Goal: Task Accomplishment & Management: Manage account settings

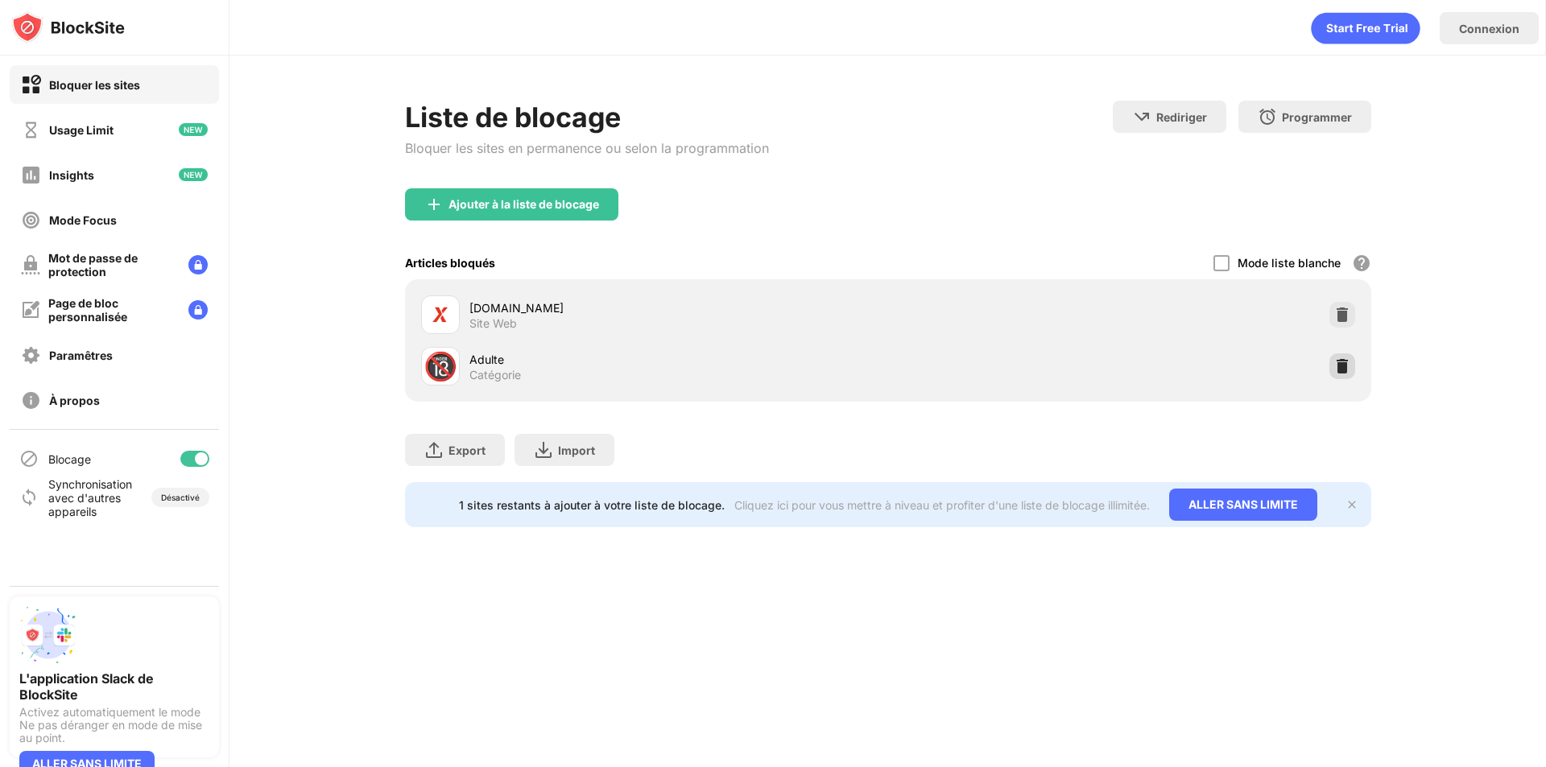
click at [1334, 369] on img at bounding box center [1342, 366] width 16 height 16
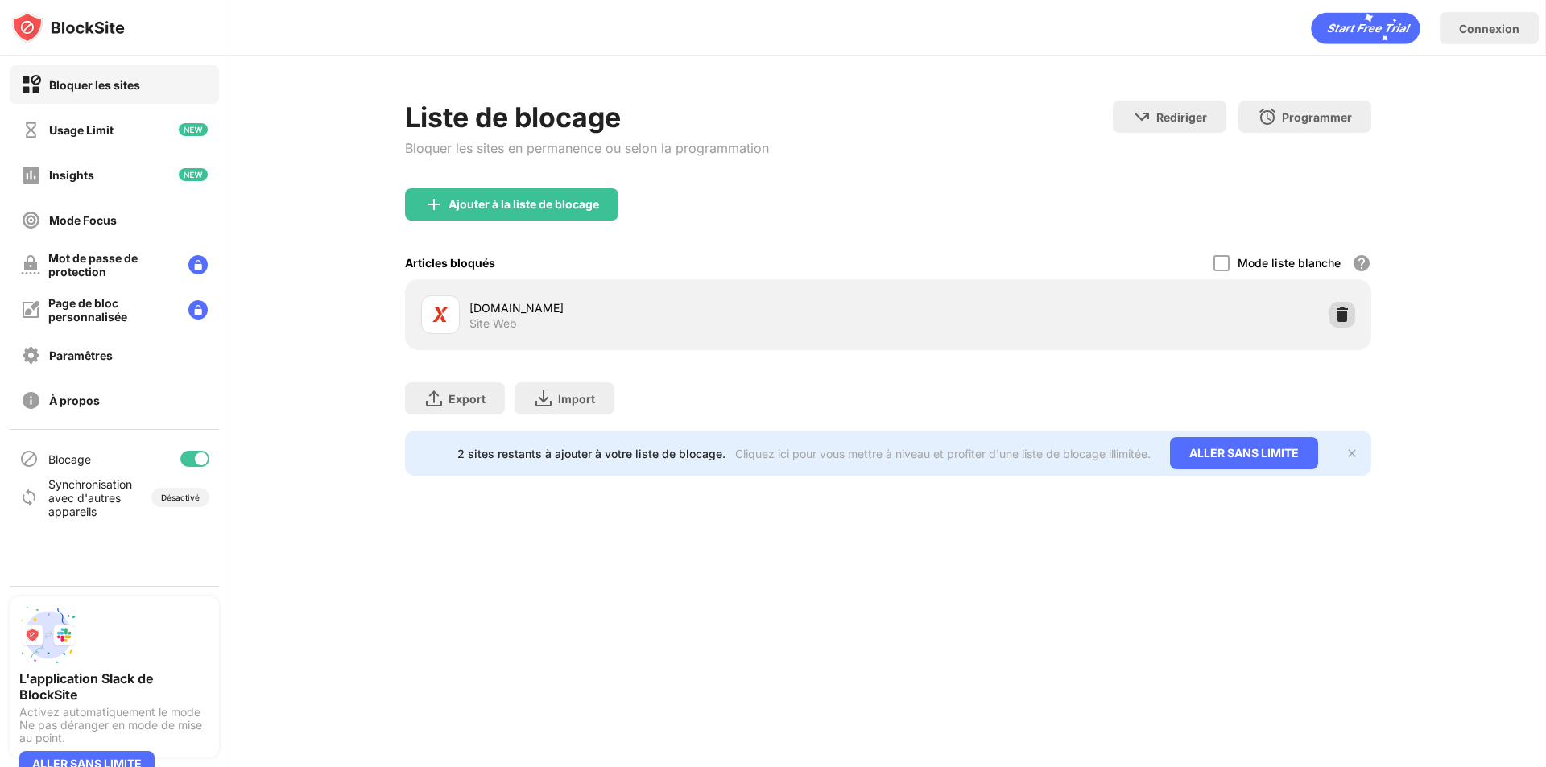
click at [1334, 317] on img at bounding box center [1342, 315] width 16 height 16
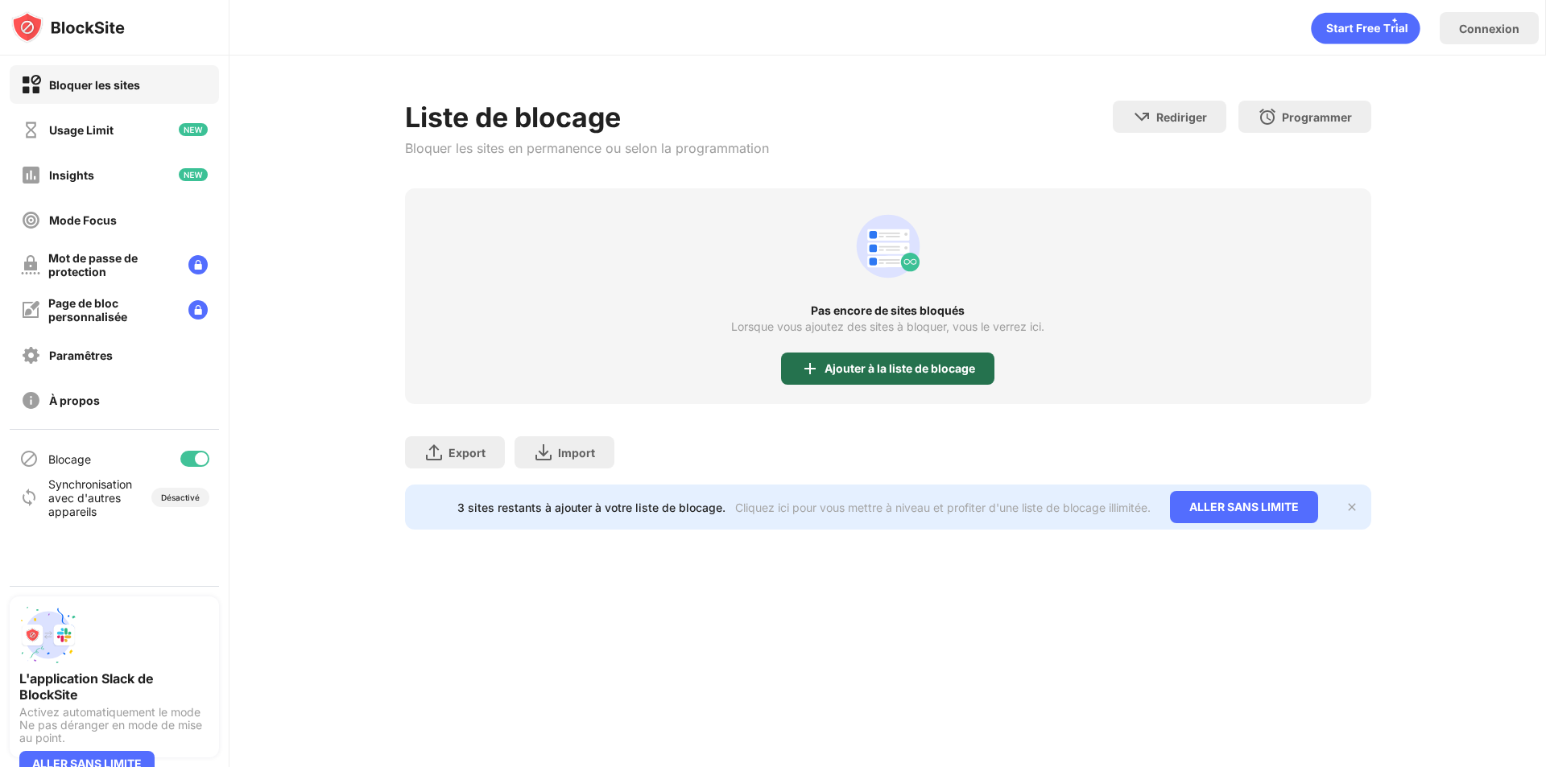
click at [847, 362] on div "Ajouter à la liste de blocage" at bounding box center [900, 368] width 151 height 13
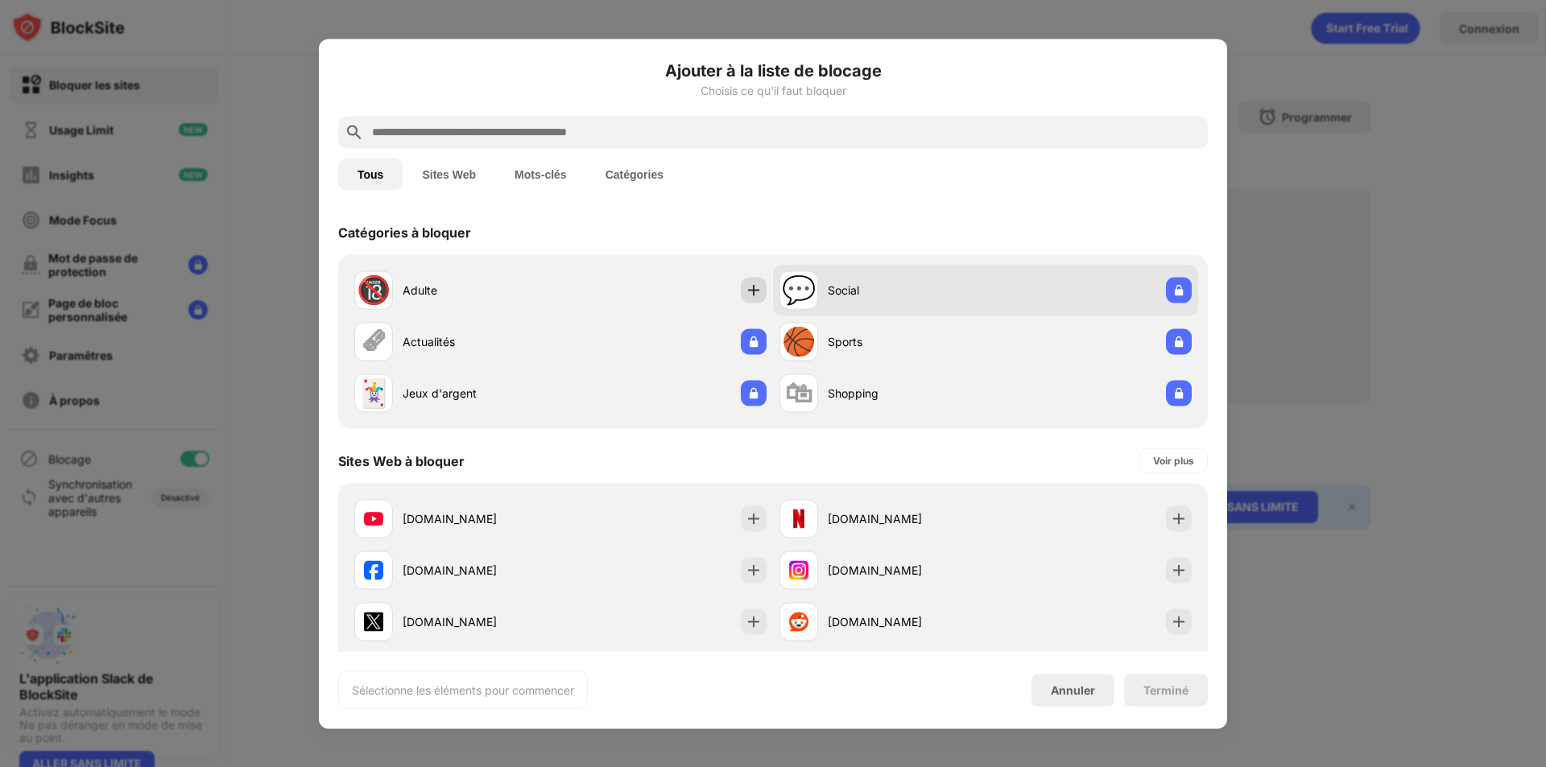
drag, startPoint x: 737, startPoint y: 282, endPoint x: 792, endPoint y: 299, distance: 57.3
click at [741, 283] on div at bounding box center [754, 290] width 26 height 26
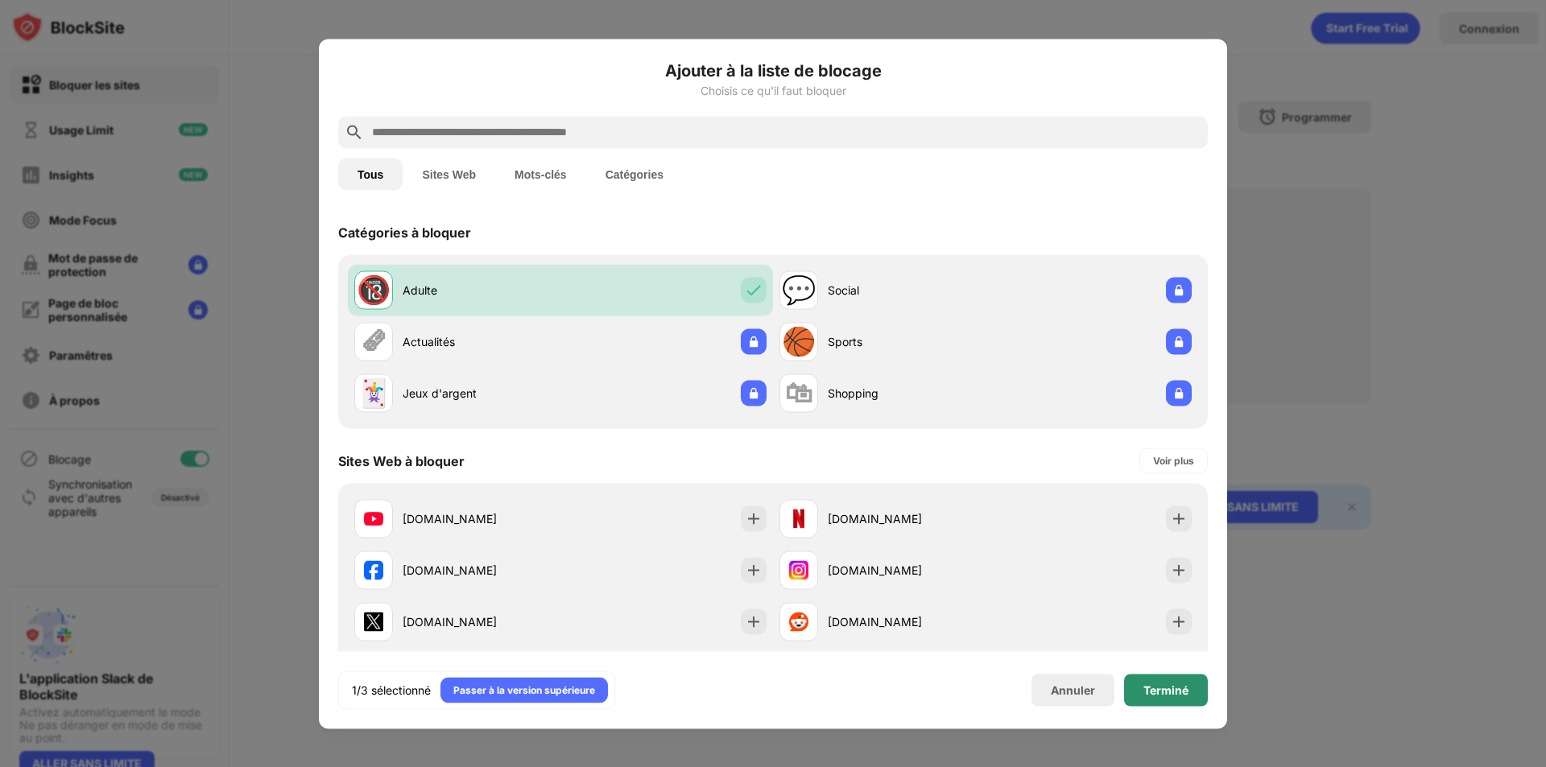
click at [1205, 688] on div "Terminé" at bounding box center [1166, 690] width 84 height 32
